Goal: Contribute content

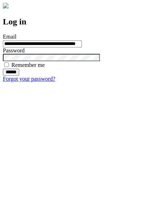
type input "**********"
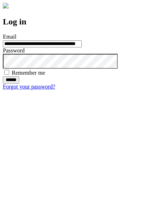
click at [19, 84] on input "******" at bounding box center [11, 80] width 16 height 7
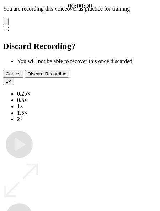
type input "**********"
